Goal: Communication & Community: Participate in discussion

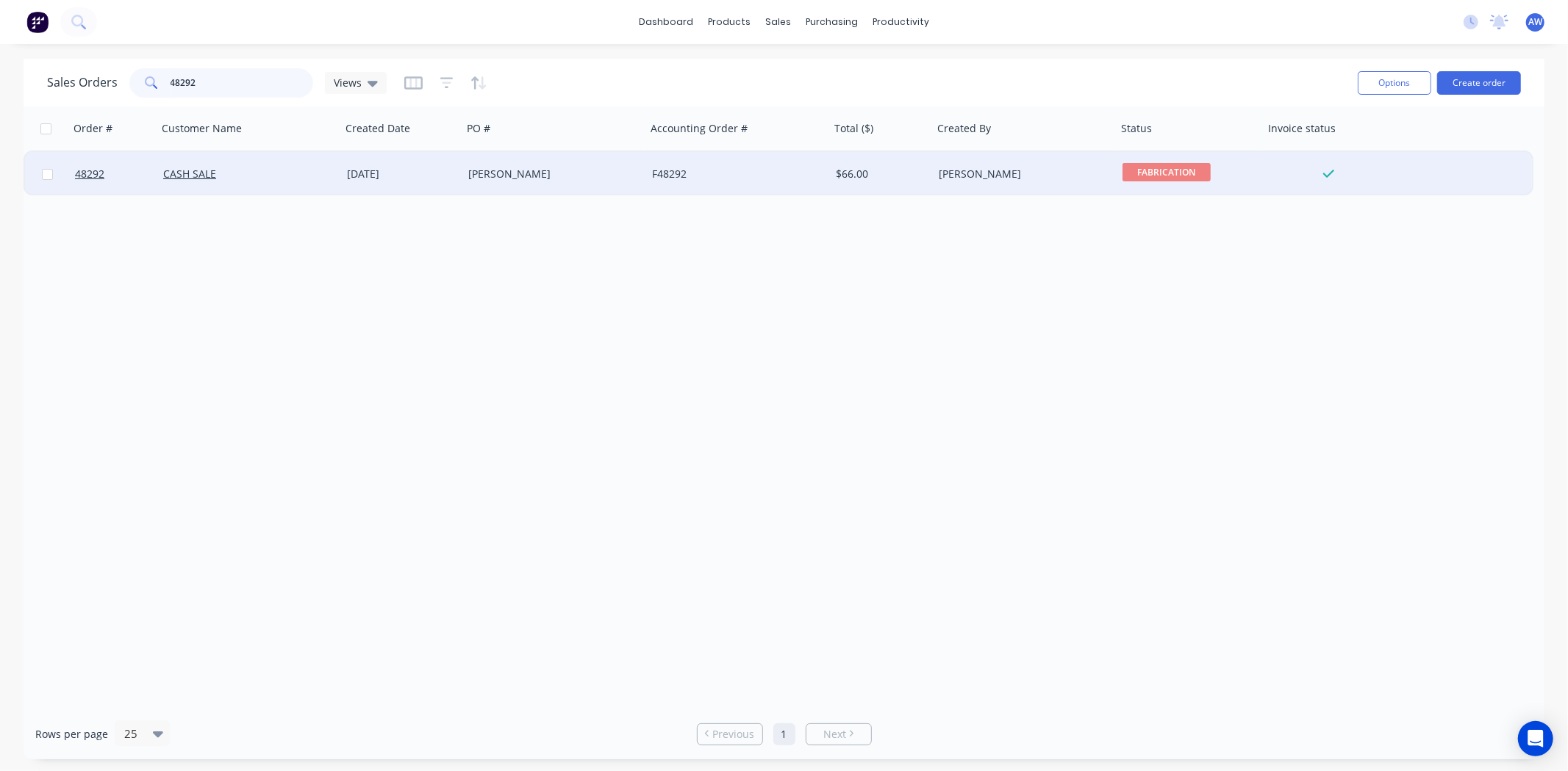
type input "48292"
click at [890, 170] on div "$66.00" at bounding box center [879, 173] width 87 height 15
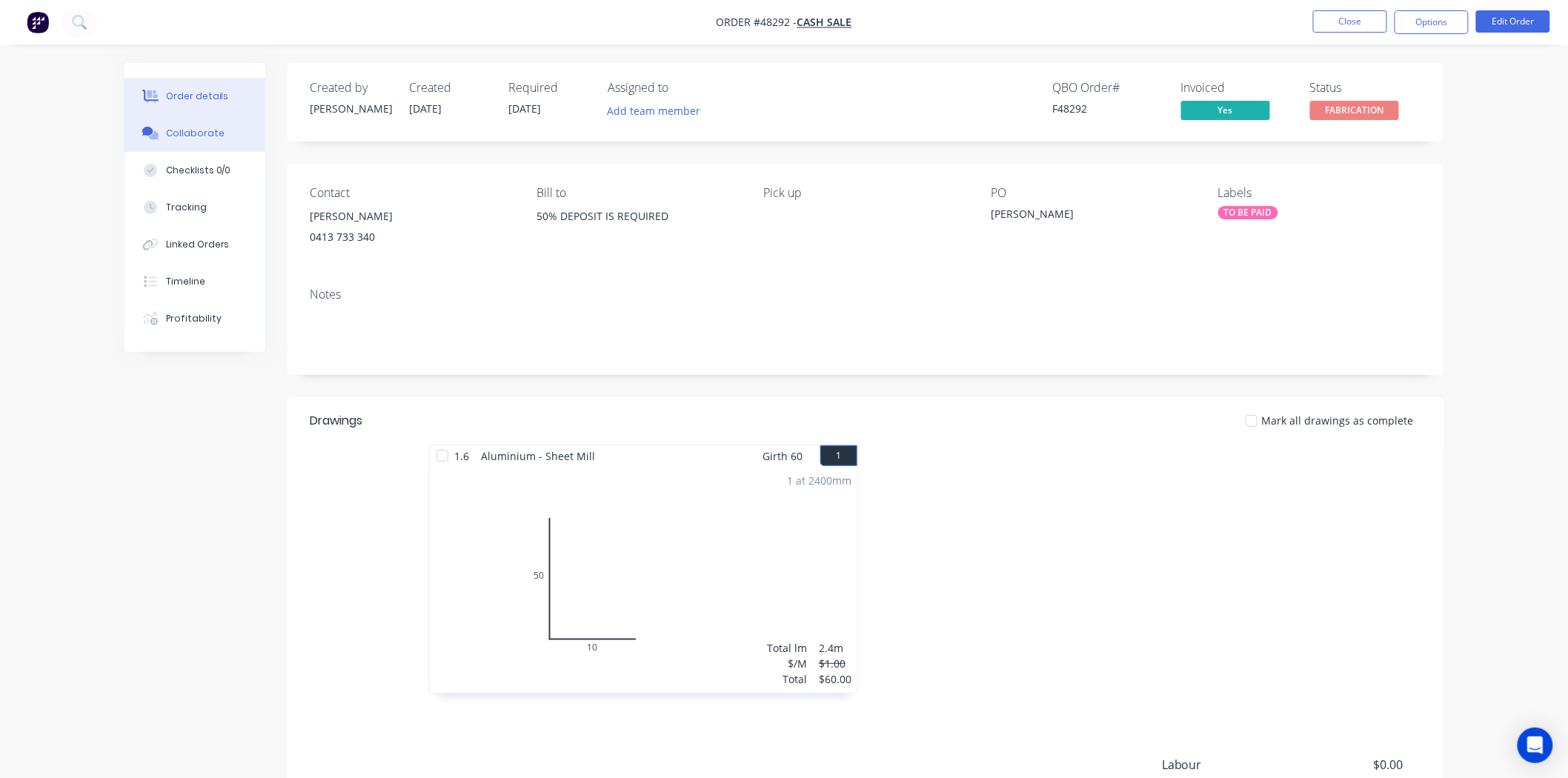
click at [220, 127] on button "Collaborate" at bounding box center [195, 133] width 141 height 37
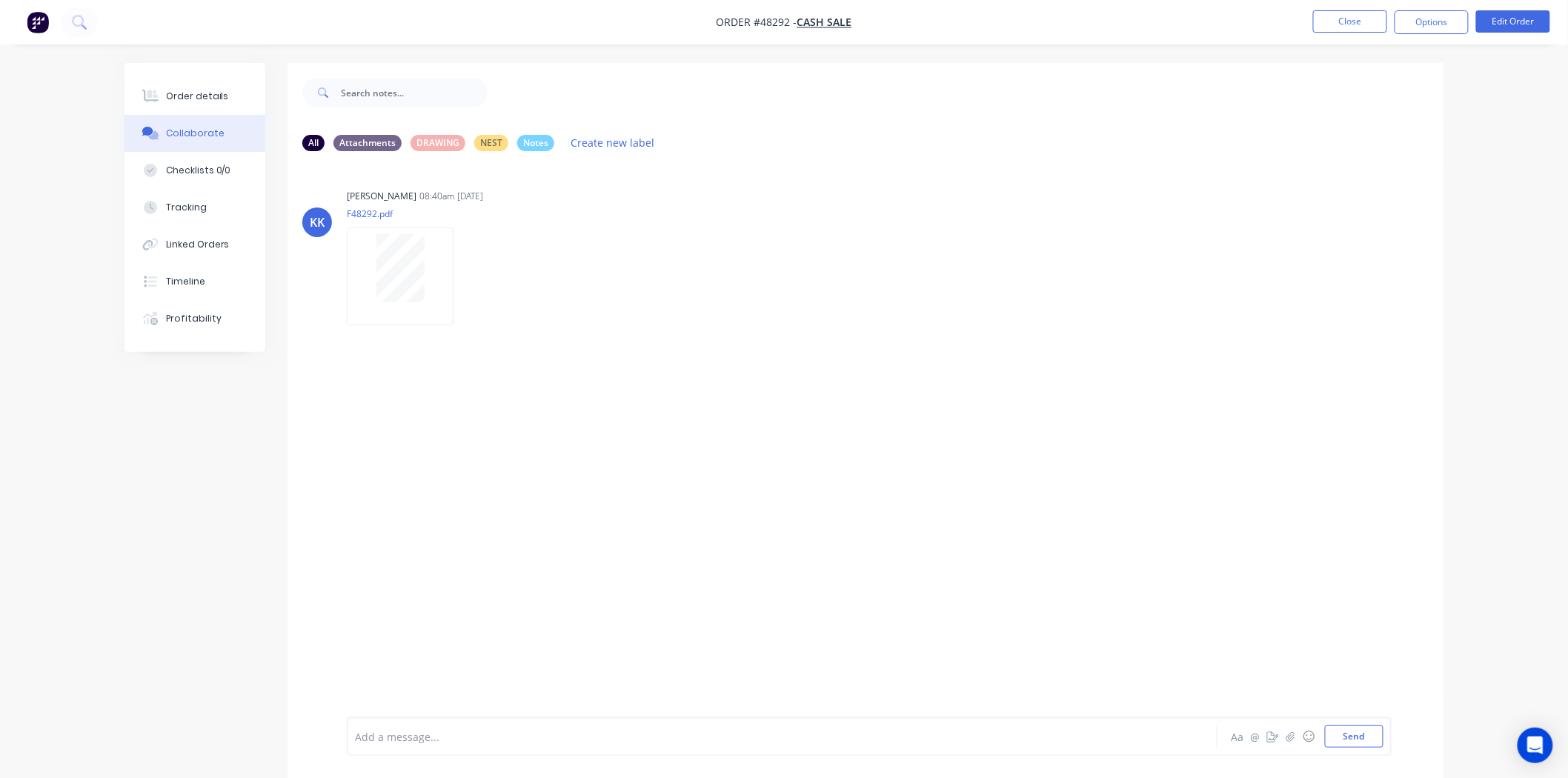
click at [424, 739] on div at bounding box center [741, 737] width 771 height 16
click at [203, 104] on button "Order details" at bounding box center [195, 96] width 141 height 37
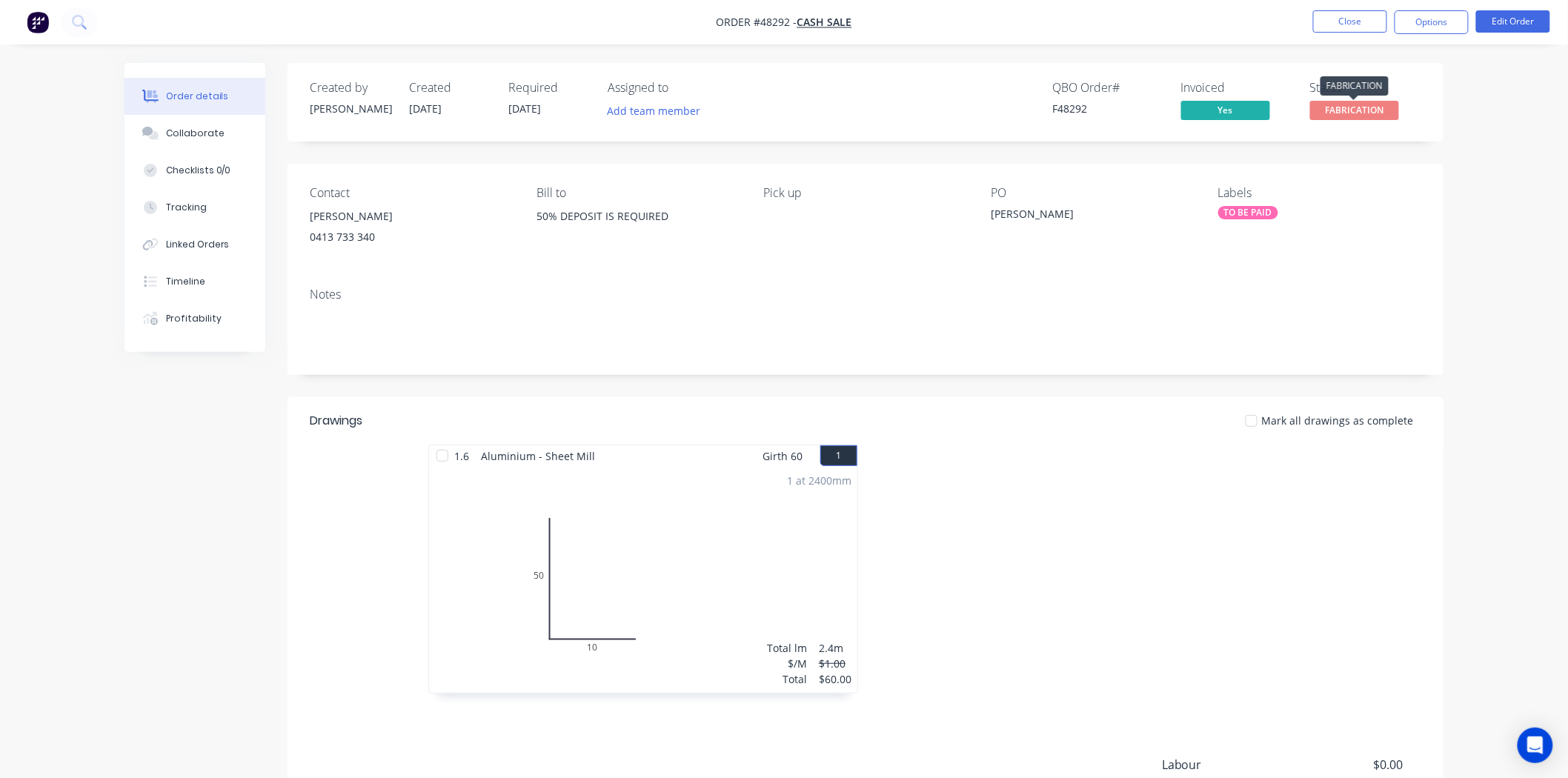
click at [1361, 105] on span "FABRICATION" at bounding box center [1354, 110] width 89 height 19
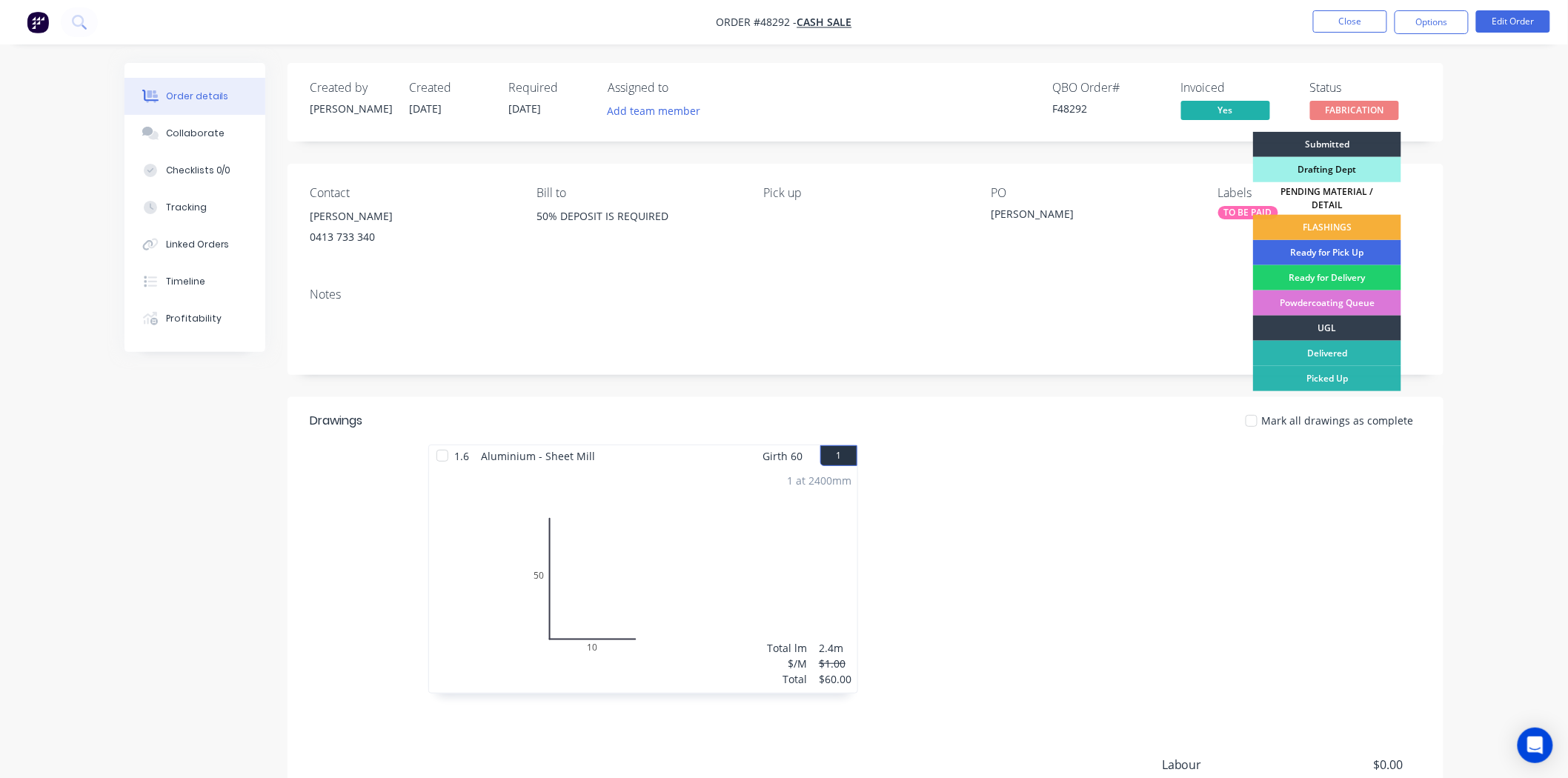
click at [1351, 246] on div "Ready for Pick Up" at bounding box center [1327, 253] width 148 height 25
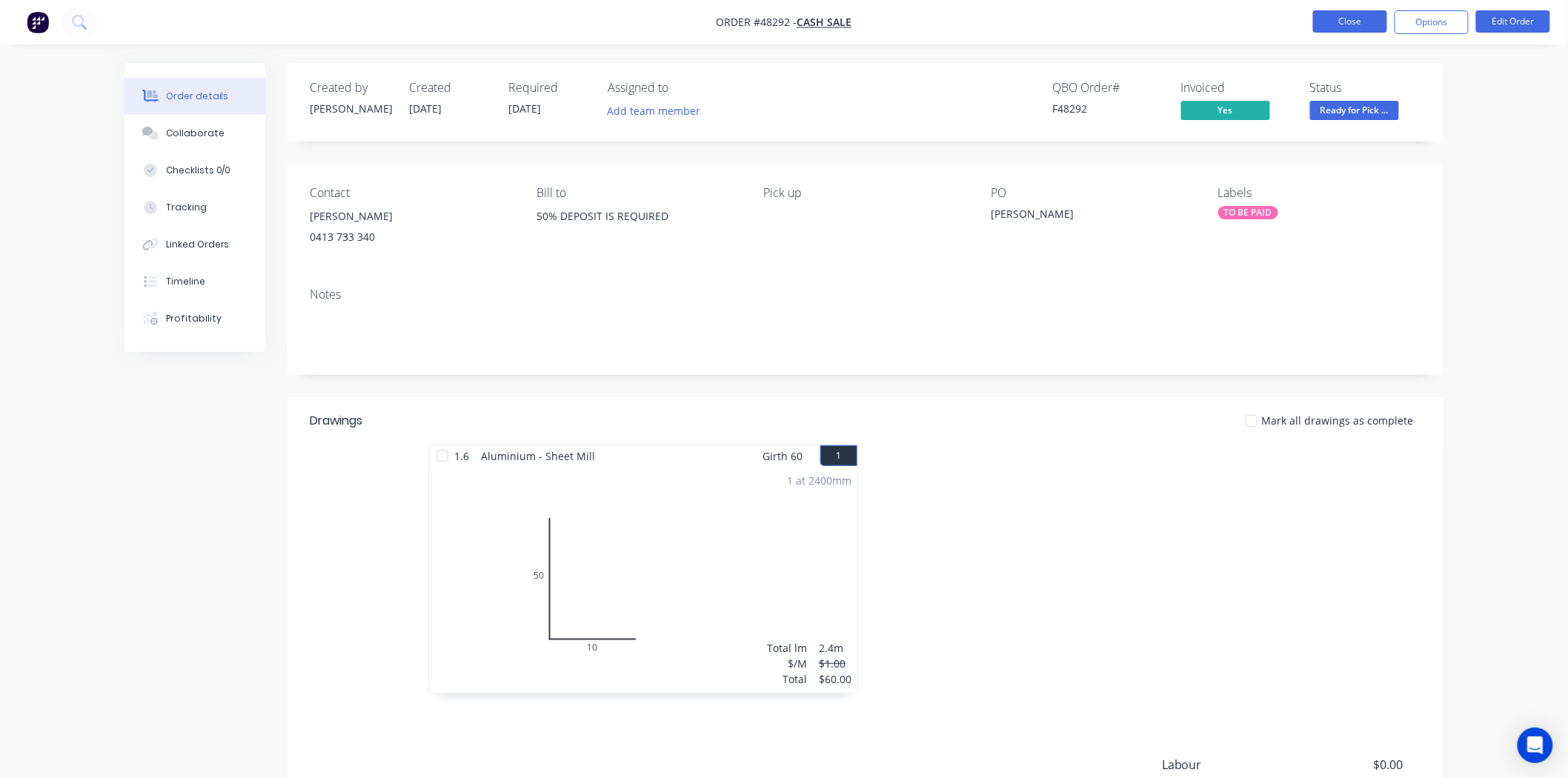
click at [1361, 23] on button "Close" at bounding box center [1350, 21] width 74 height 22
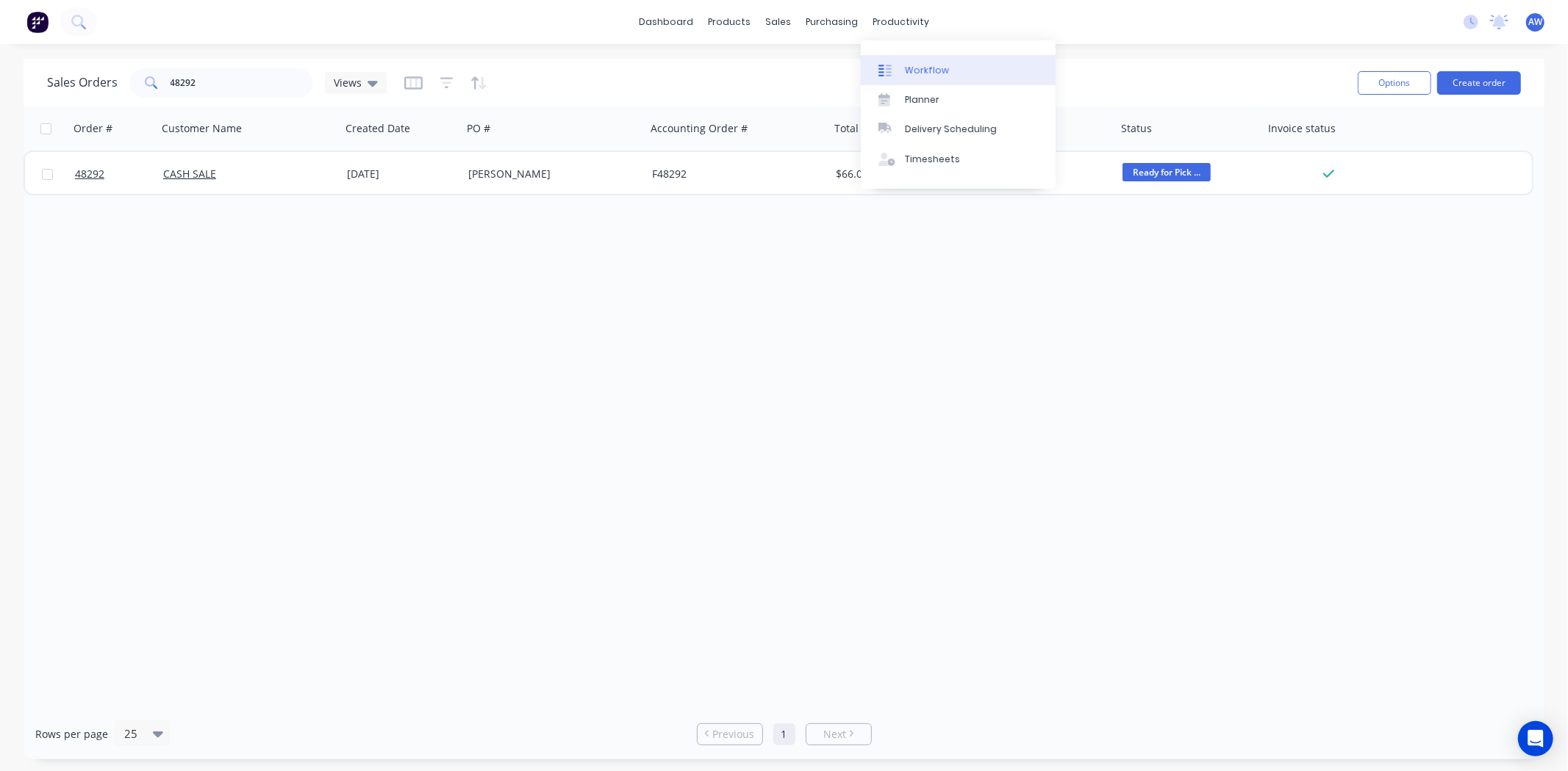
click at [941, 73] on div "Workflow" at bounding box center [926, 70] width 44 height 13
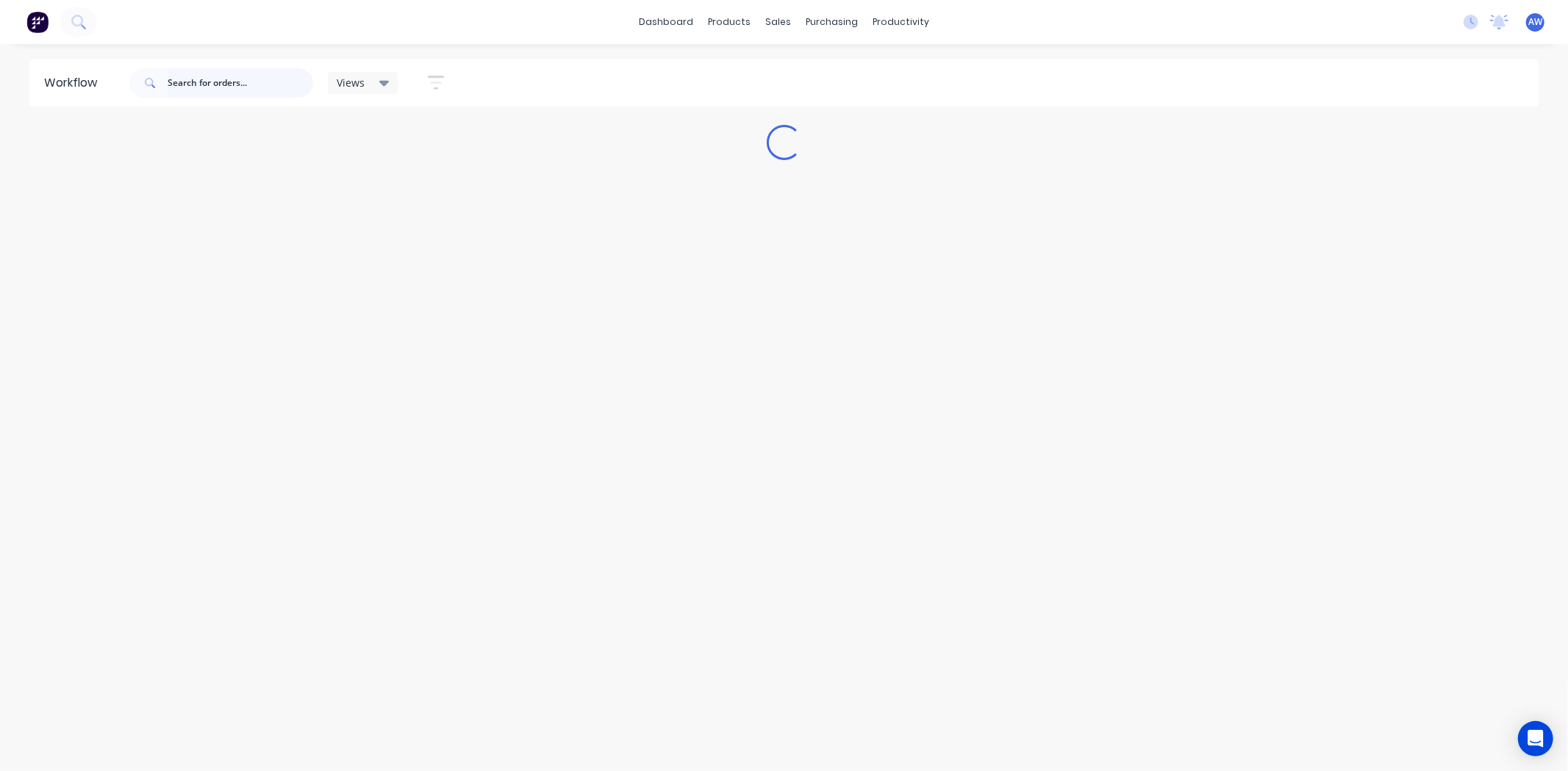
click at [200, 82] on input "text" at bounding box center [240, 83] width 145 height 30
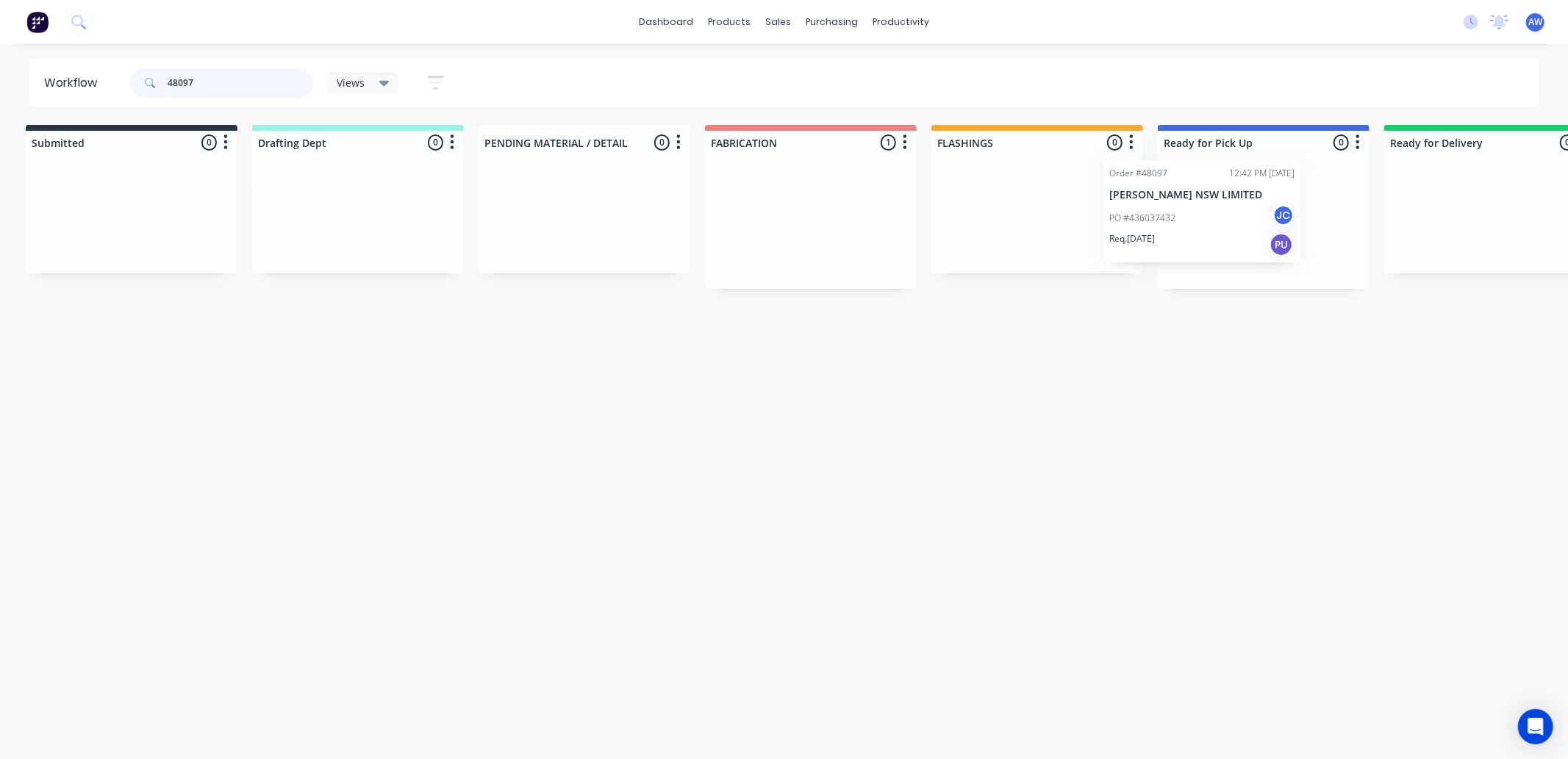
scroll to position [0, 12]
drag, startPoint x: 963, startPoint y: 235, endPoint x: 1242, endPoint y: 217, distance: 279.6
click at [1242, 217] on div "Submitted 0 Sort By Created date Required date Order number Customer name Most …" at bounding box center [1203, 207] width 2451 height 164
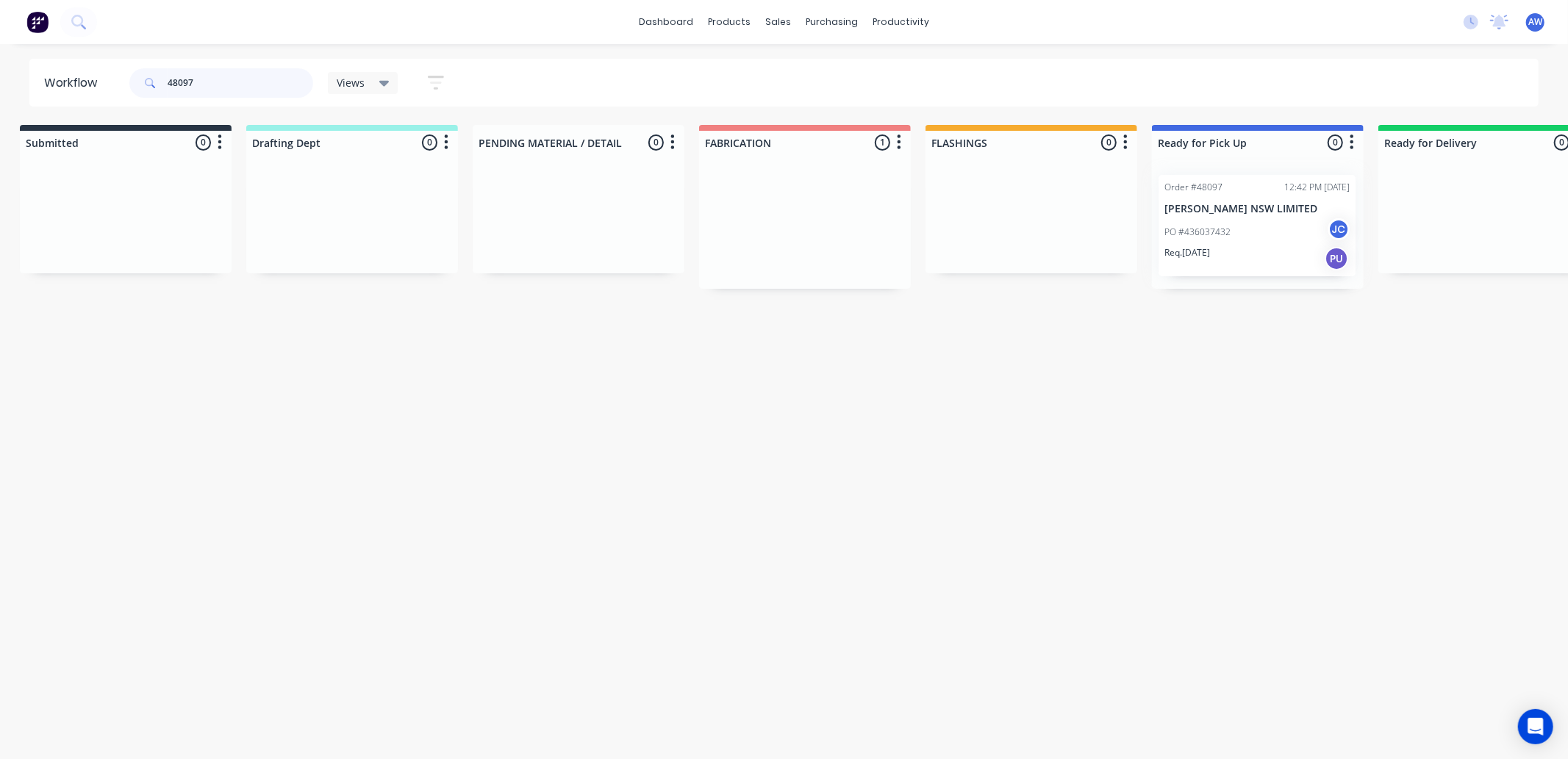
type input "48097"
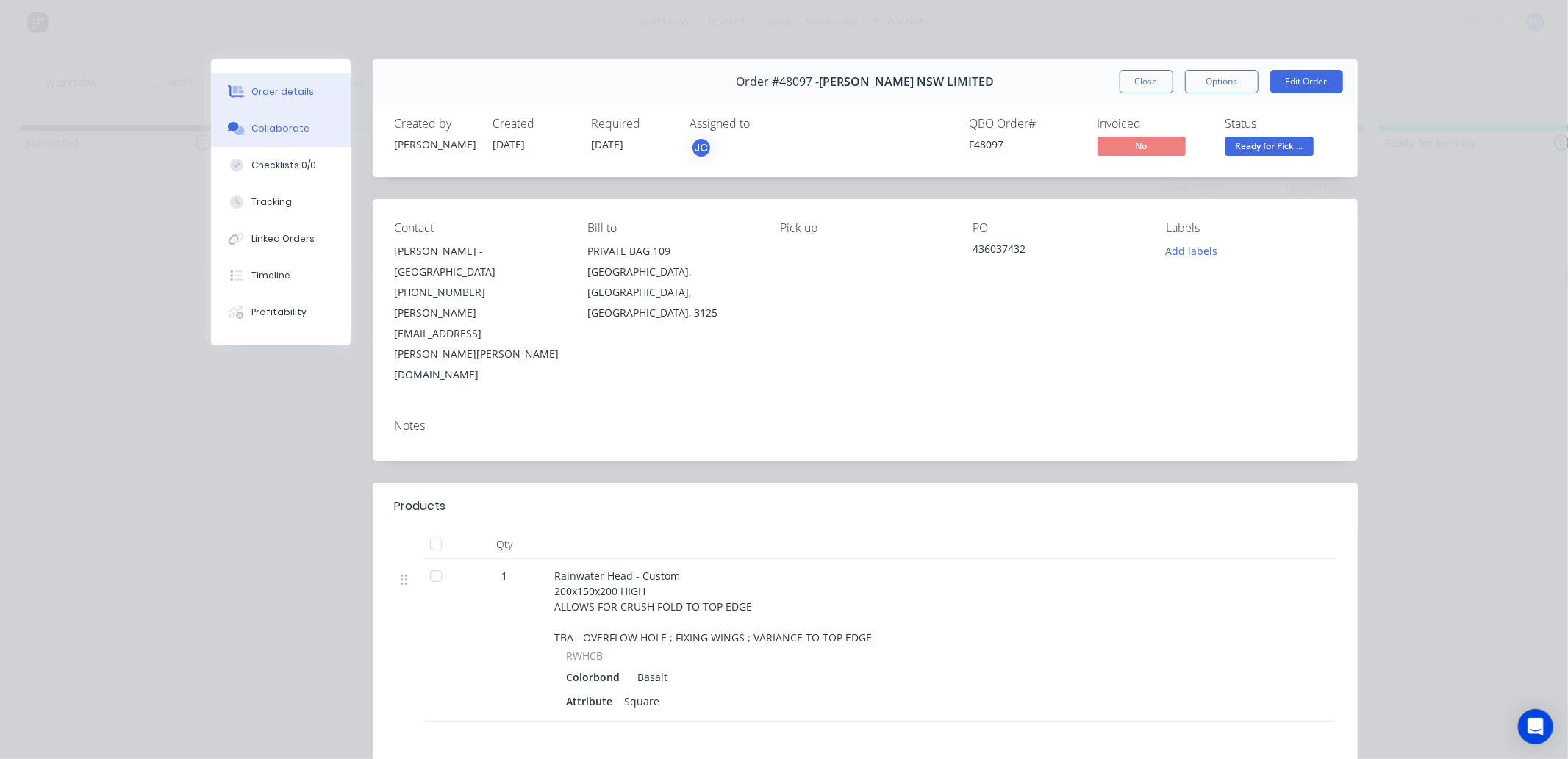
click at [284, 131] on div "Collaborate" at bounding box center [281, 128] width 58 height 13
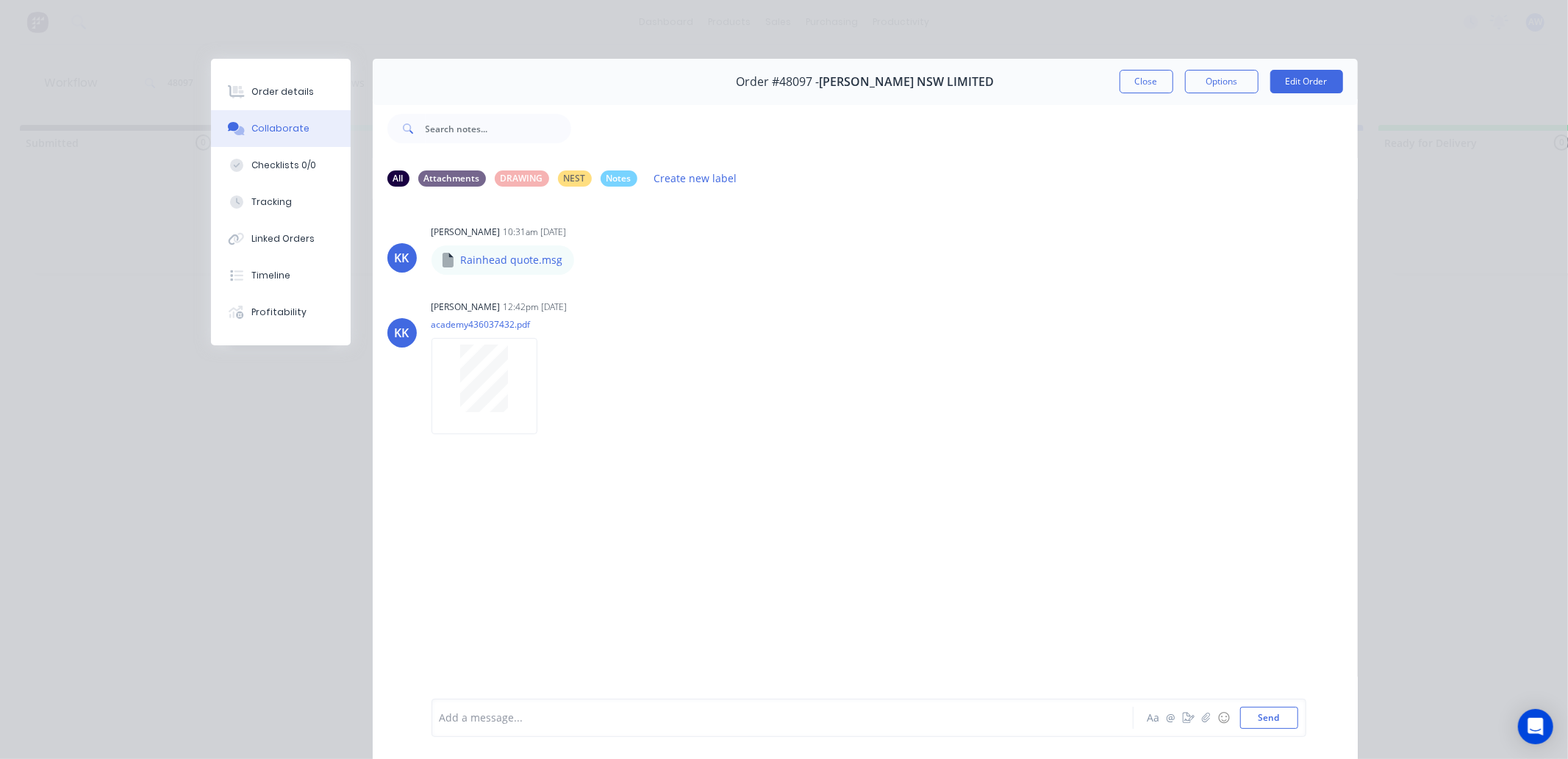
click at [493, 725] on div at bounding box center [761, 718] width 643 height 16
click at [1137, 84] on button "Close" at bounding box center [1146, 81] width 54 height 23
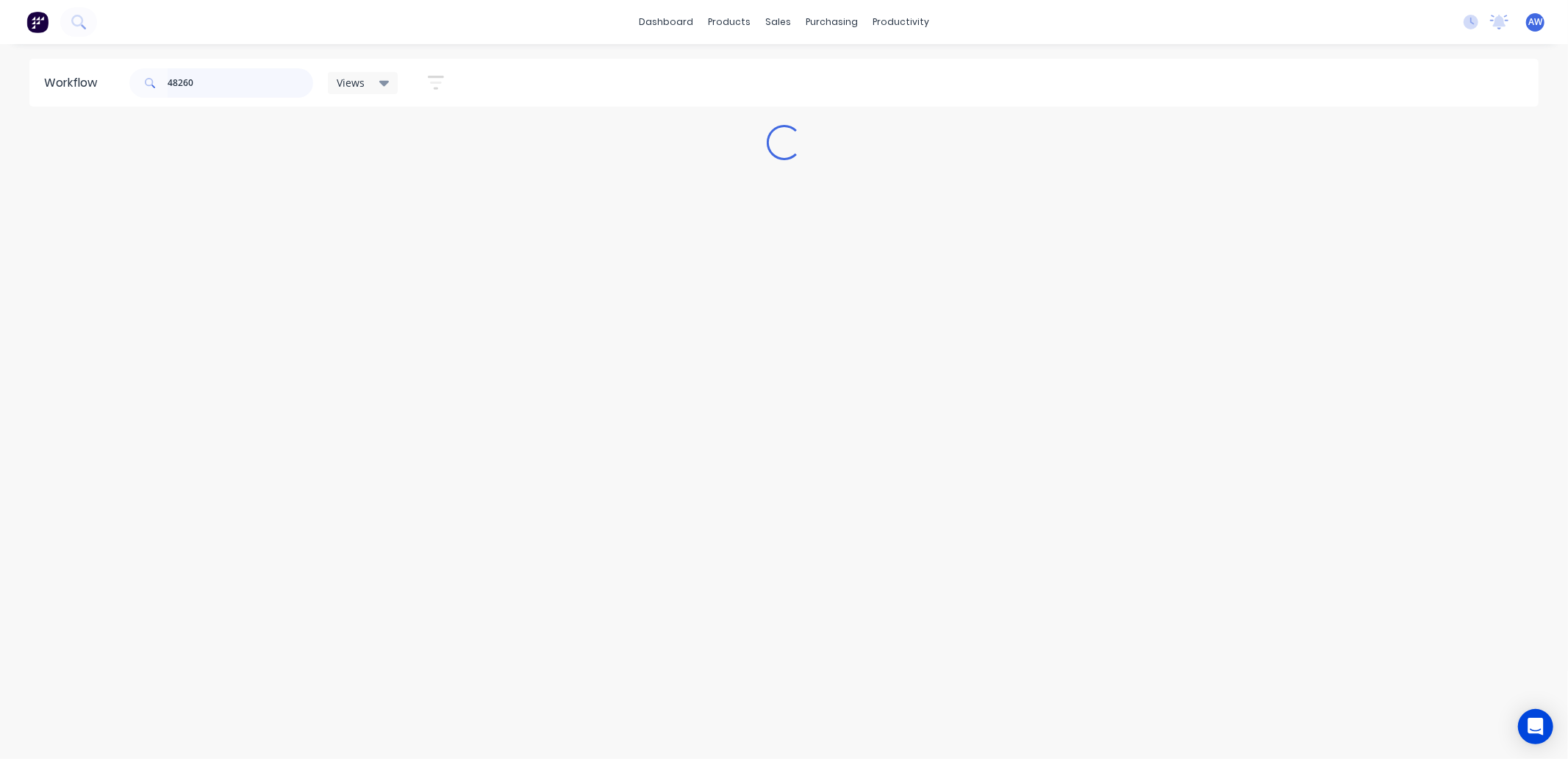
scroll to position [0, 0]
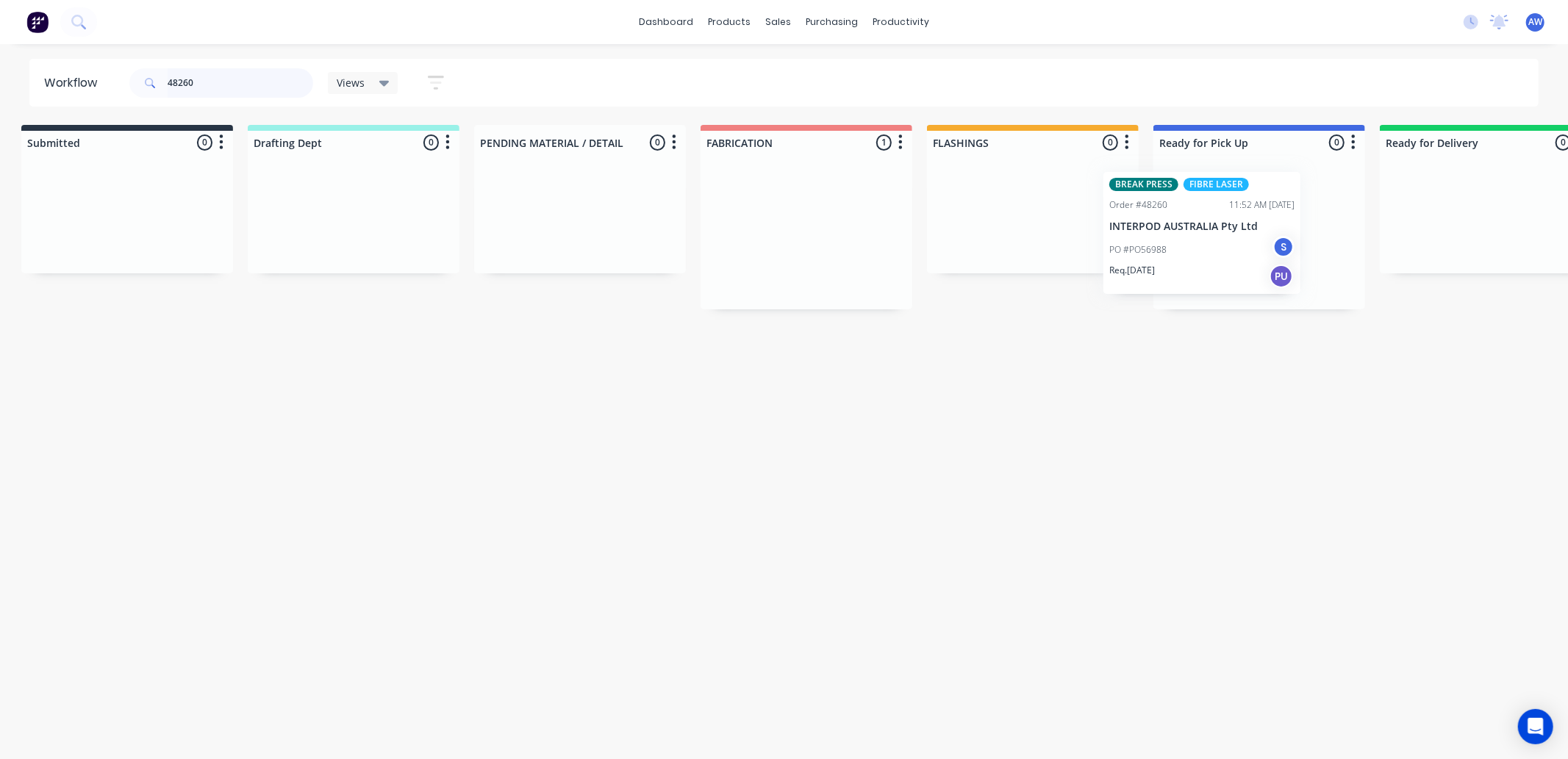
drag, startPoint x: 801, startPoint y: 239, endPoint x: 1188, endPoint y: 240, distance: 387.0
click at [1188, 240] on div "Submitted 0 Sort By Created date Required date Order number Customer name Most …" at bounding box center [1205, 217] width 2451 height 184
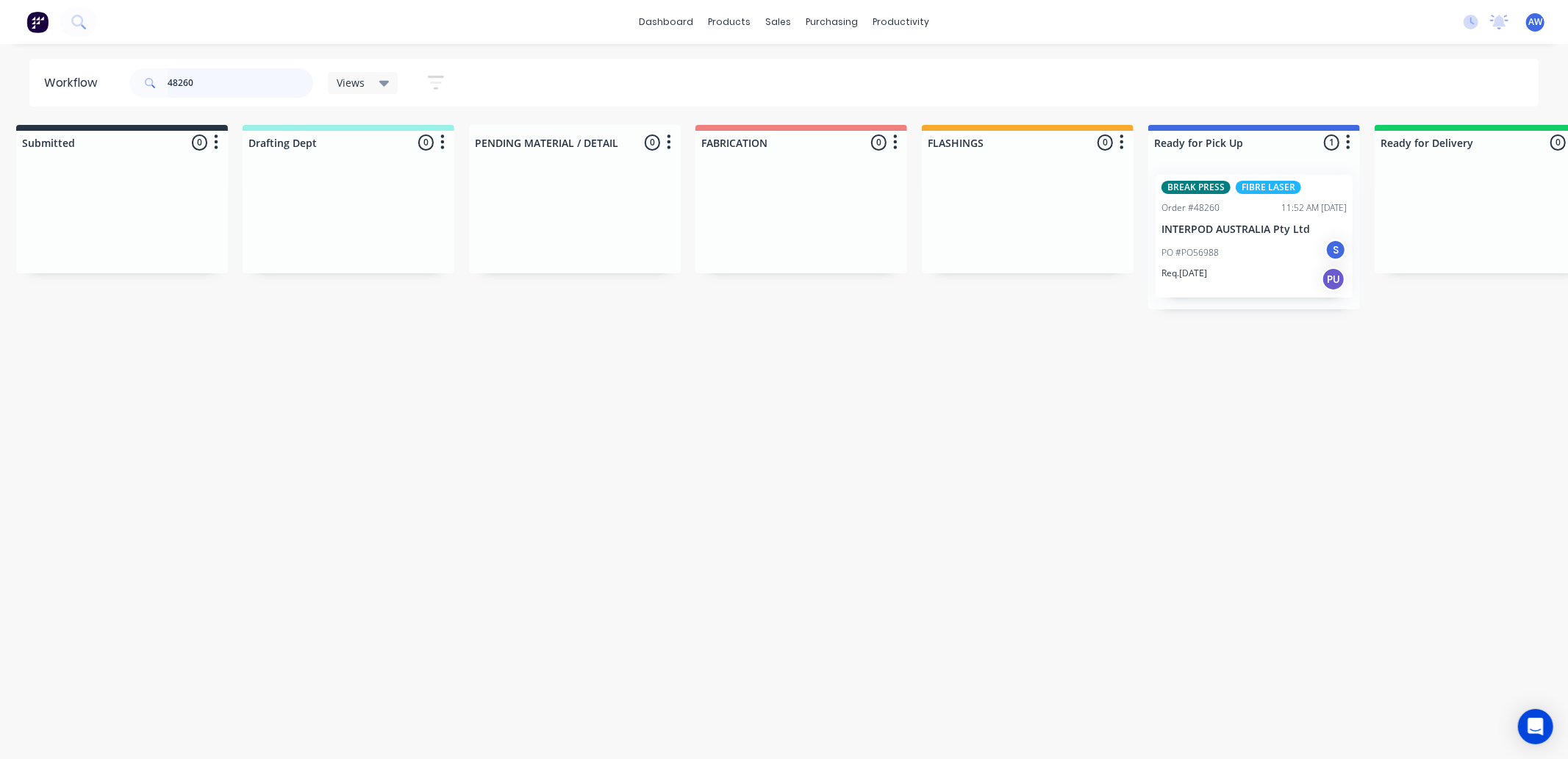
type input "48260"
click at [1240, 252] on div "PO #PO56988 S" at bounding box center [1254, 253] width 185 height 28
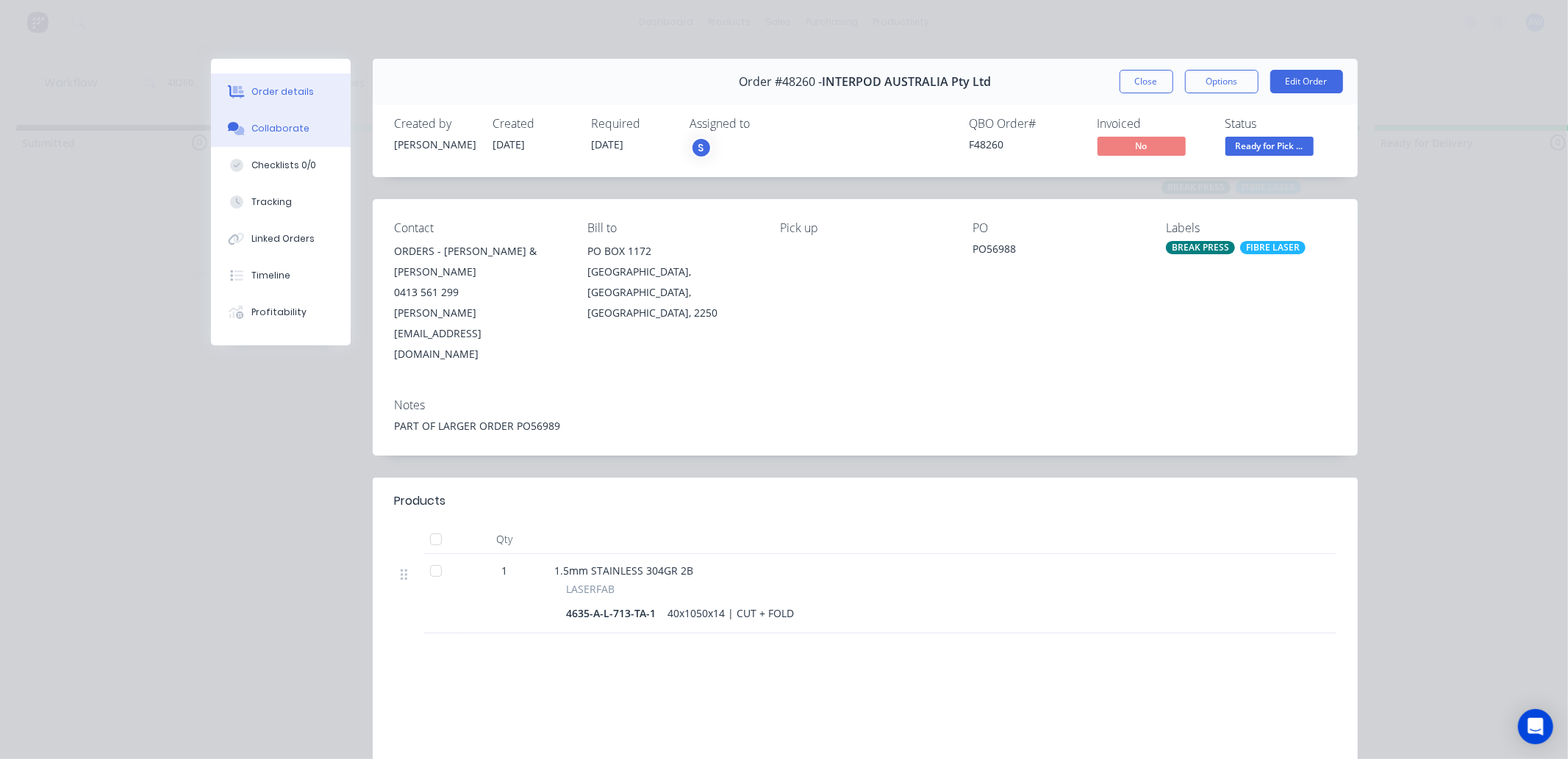
click at [290, 129] on div "Collaborate" at bounding box center [281, 128] width 58 height 13
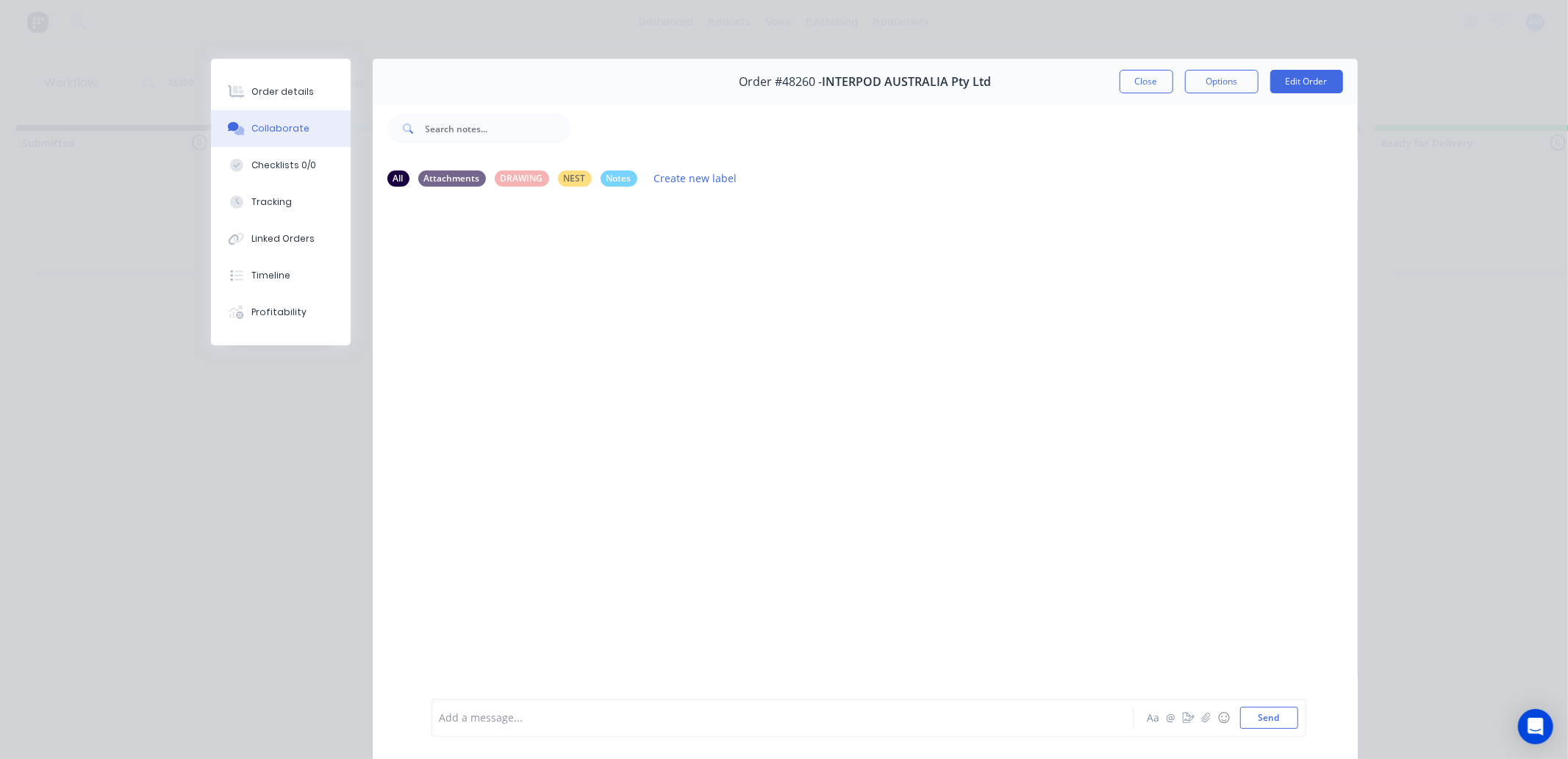
click at [487, 718] on div at bounding box center [761, 718] width 643 height 16
click at [1138, 81] on button "Close" at bounding box center [1146, 81] width 54 height 23
